Goal: Find specific page/section: Find specific page/section

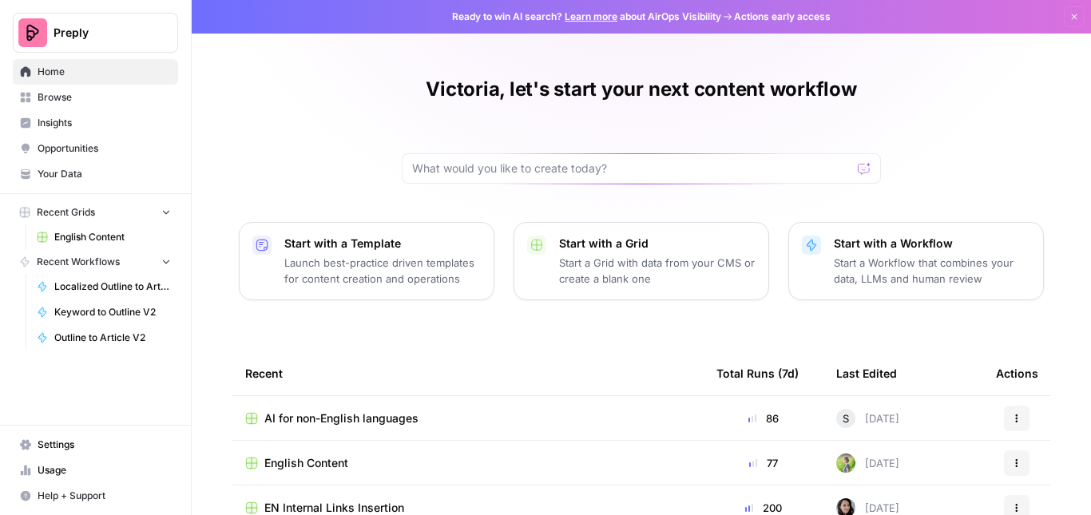
click at [279, 457] on span "English Content" at bounding box center [306, 463] width 84 height 16
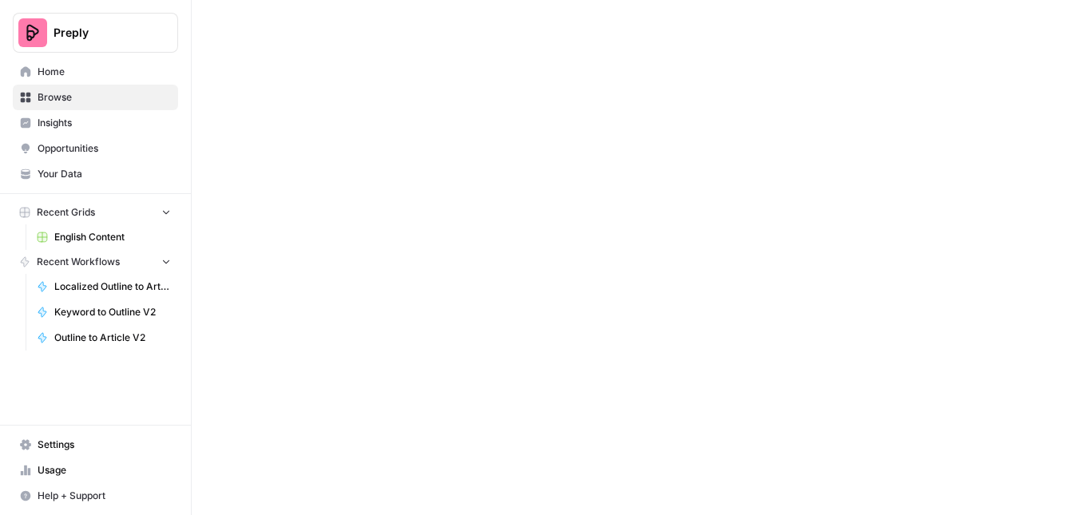
click at [279, 457] on div at bounding box center [641, 257] width 899 height 515
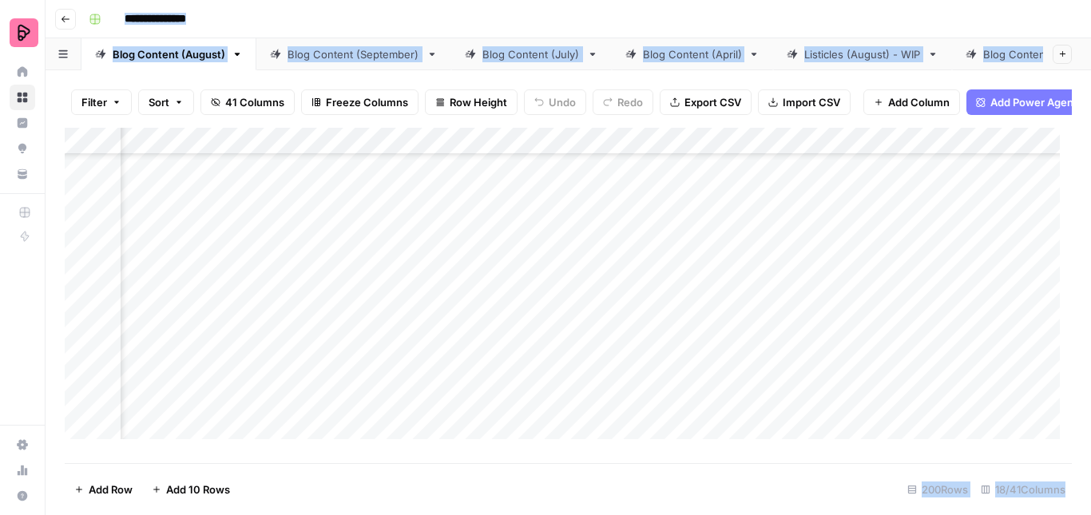
scroll to position [8044, 723]
